Goal: Information Seeking & Learning: Learn about a topic

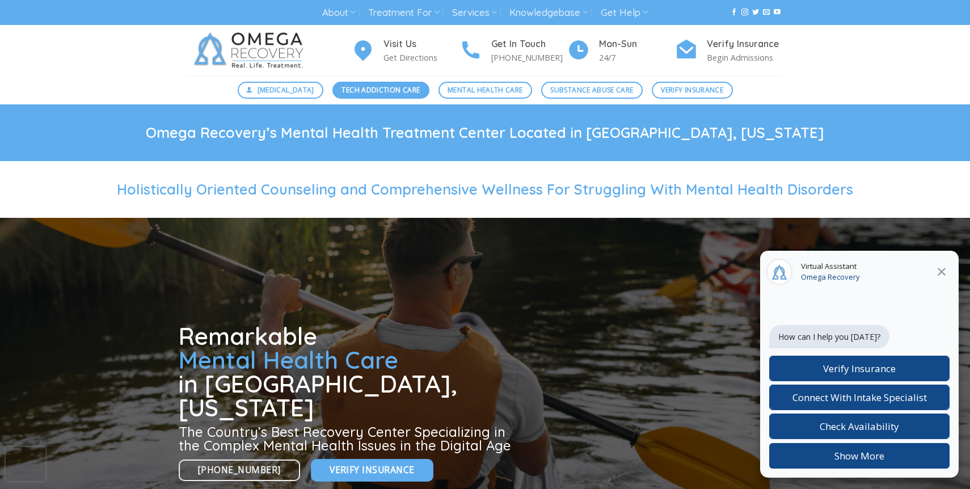
click at [388, 93] on span "Tech Addiction Care" at bounding box center [380, 90] width 78 height 11
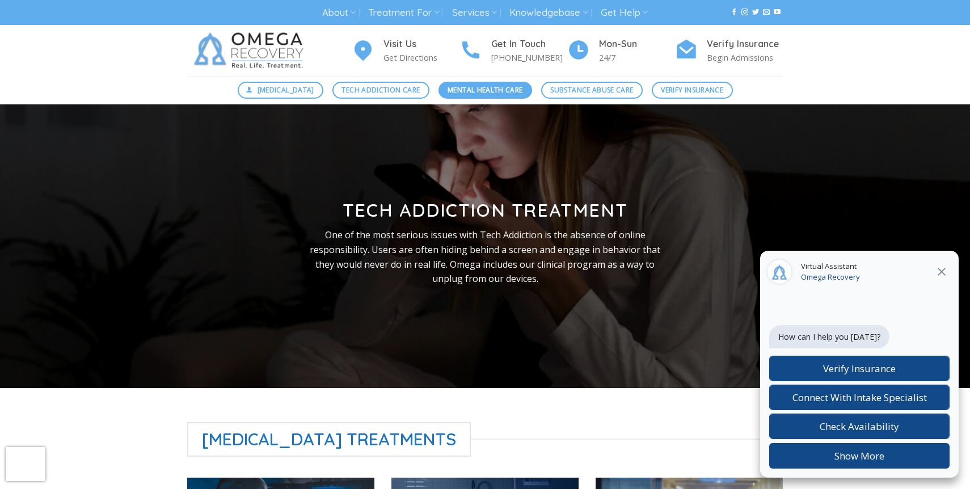
click at [494, 88] on span "Mental Health Care" at bounding box center [484, 90] width 75 height 11
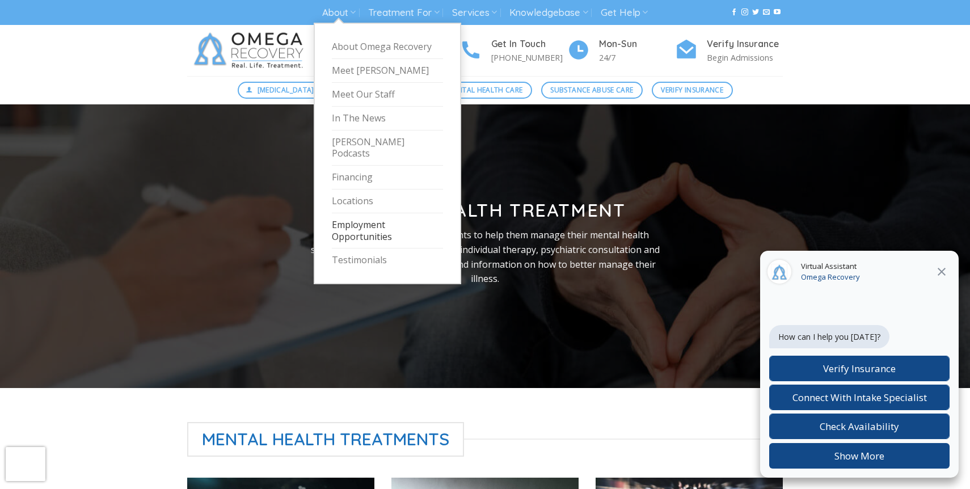
click at [353, 223] on link "Employment Opportunities" at bounding box center [387, 231] width 111 height 36
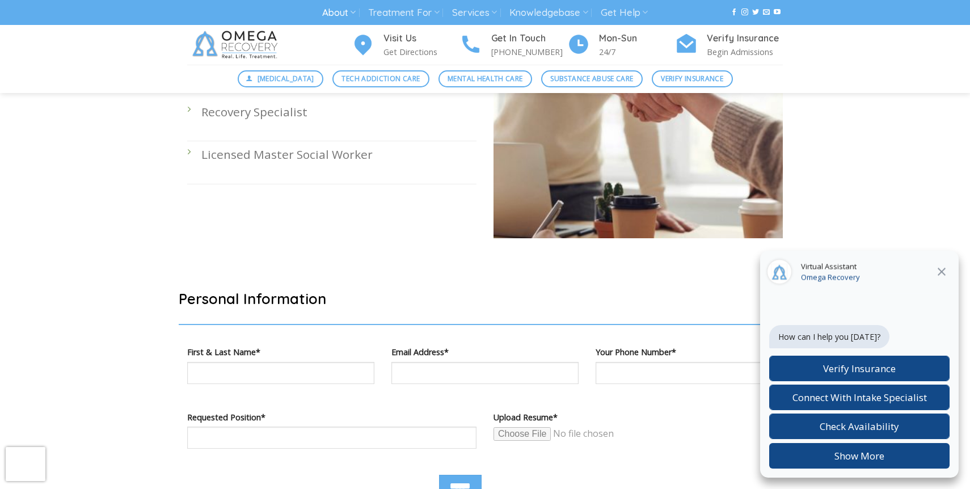
scroll to position [466, 0]
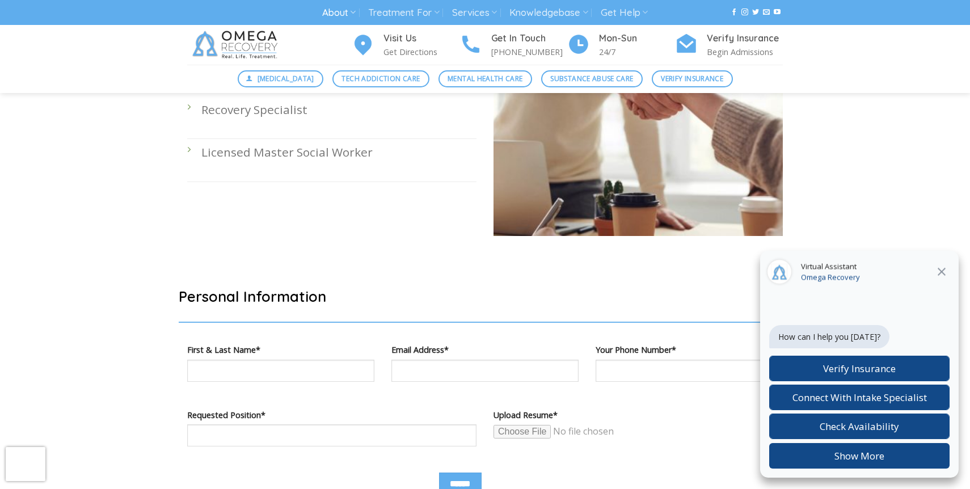
click at [255, 143] on p "Licensed Master Social Worker" at bounding box center [338, 152] width 275 height 19
click at [183, 136] on div "Got what it takes to work with us? Great! Send us a link to your resumé or port…" at bounding box center [332, 102] width 306 height 301
click at [188, 139] on li "Licensed Master Social Worker" at bounding box center [331, 160] width 289 height 43
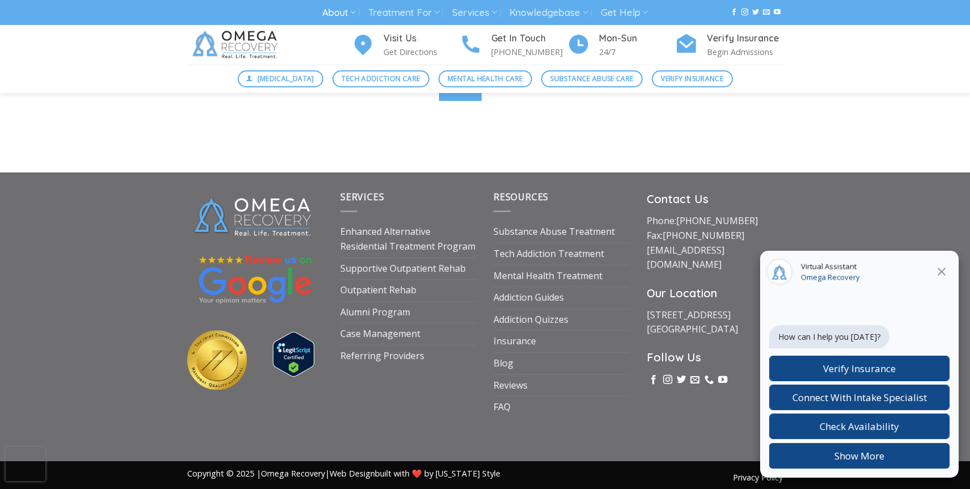
scroll to position [868, 0]
